Goal: Task Accomplishment & Management: Use online tool/utility

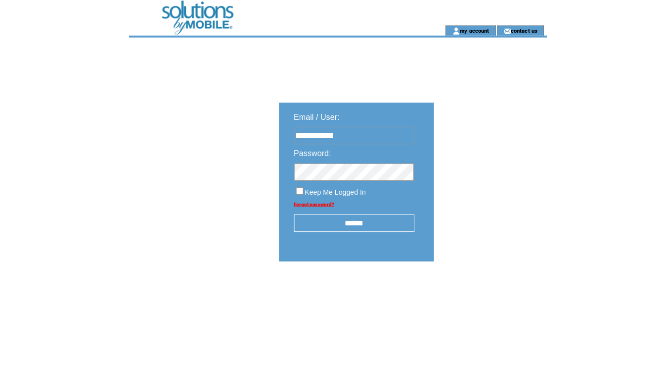
type input "**********"
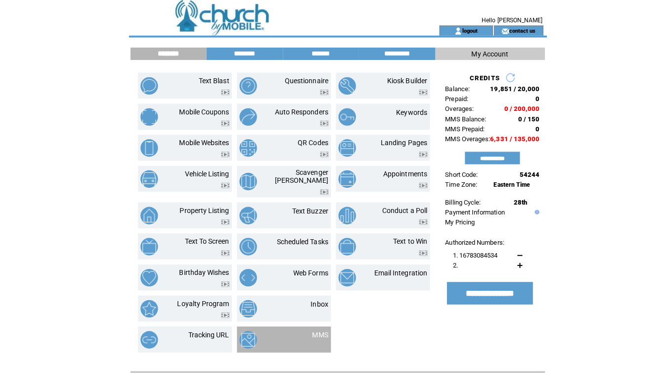
click at [316, 323] on td "MMS" at bounding box center [281, 336] width 93 height 26
click at [316, 327] on link "MMS" at bounding box center [317, 331] width 16 height 8
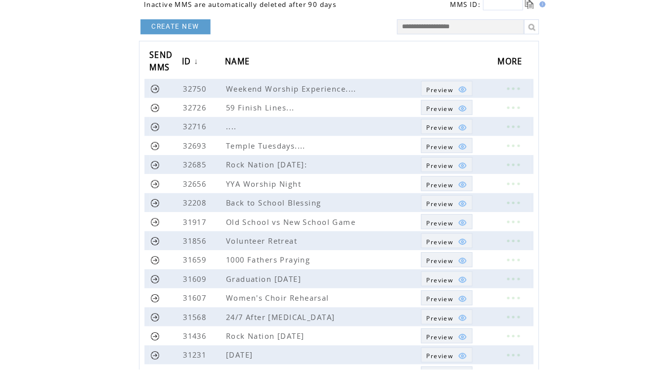
scroll to position [64, 0]
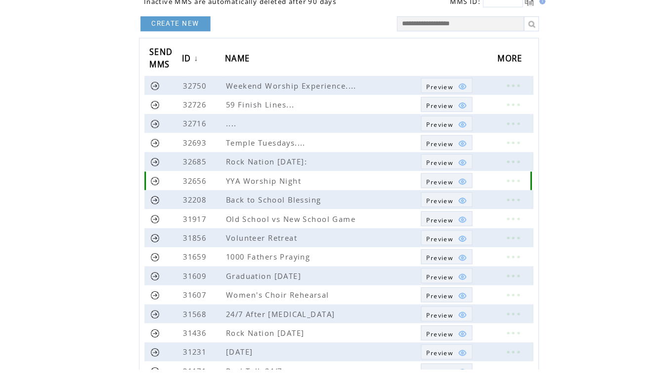
click at [447, 183] on span "Preview" at bounding box center [435, 187] width 26 height 8
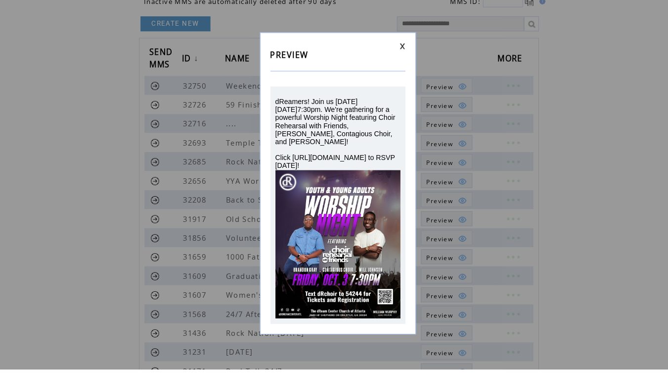
click at [397, 50] on link at bounding box center [398, 53] width 6 height 6
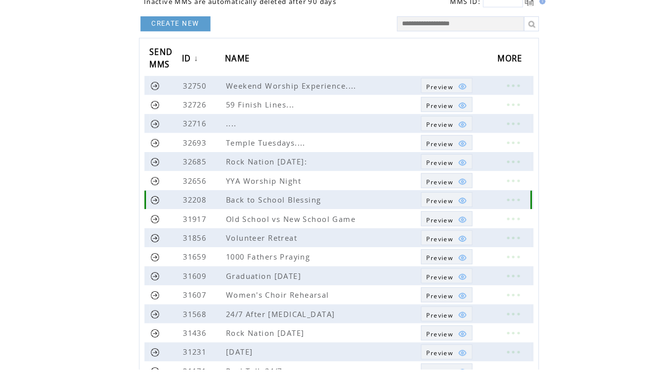
click at [509, 198] on link at bounding box center [508, 204] width 30 height 13
click at [453, 200] on link "EDIT" at bounding box center [454, 204] width 16 height 9
click at [509, 180] on link at bounding box center [508, 186] width 30 height 13
click at [454, 183] on link "EDIT" at bounding box center [454, 187] width 16 height 9
